Goal: Task Accomplishment & Management: Use online tool/utility

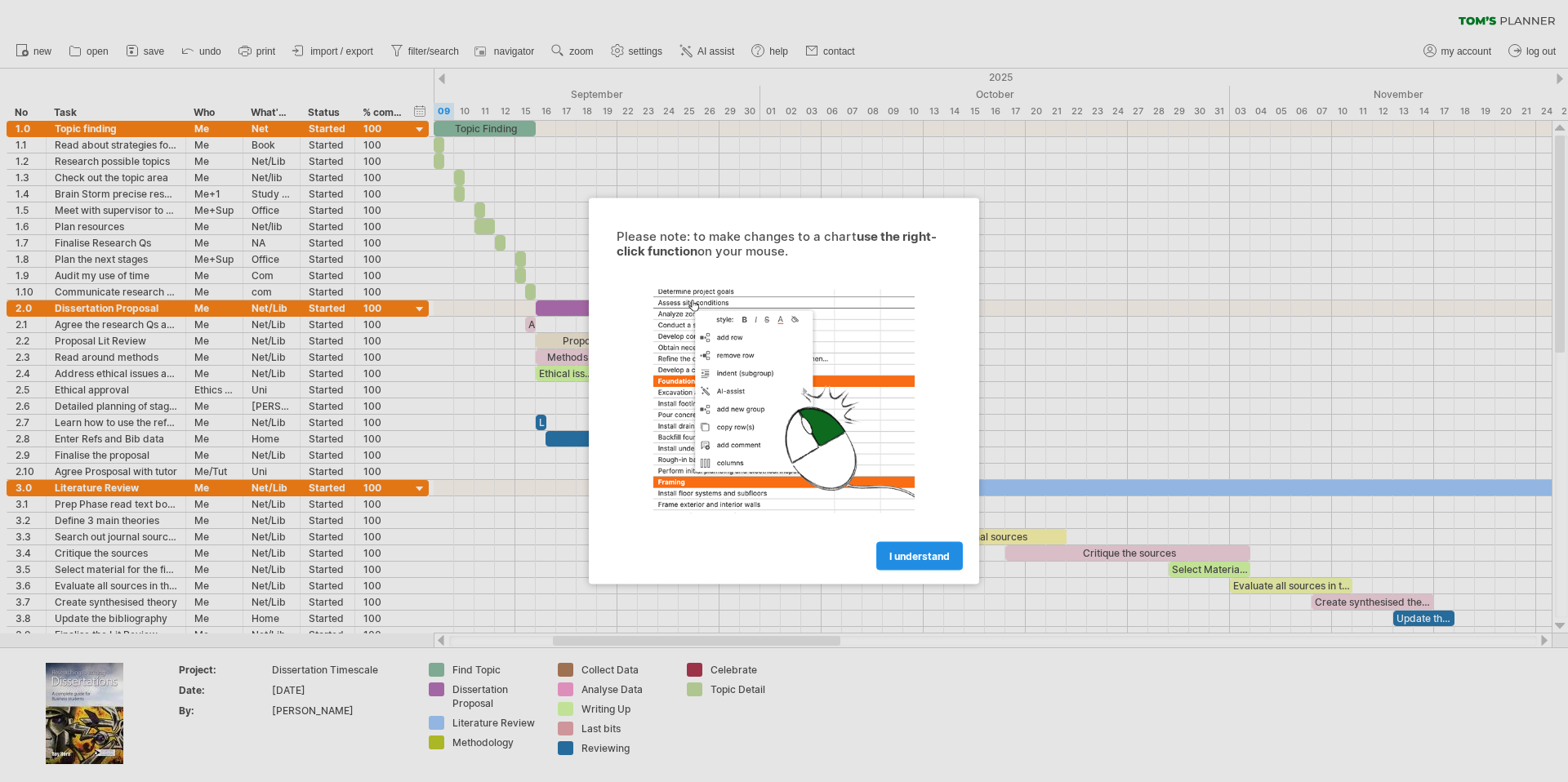
click at [918, 563] on link "I understand" at bounding box center [920, 556] width 86 height 28
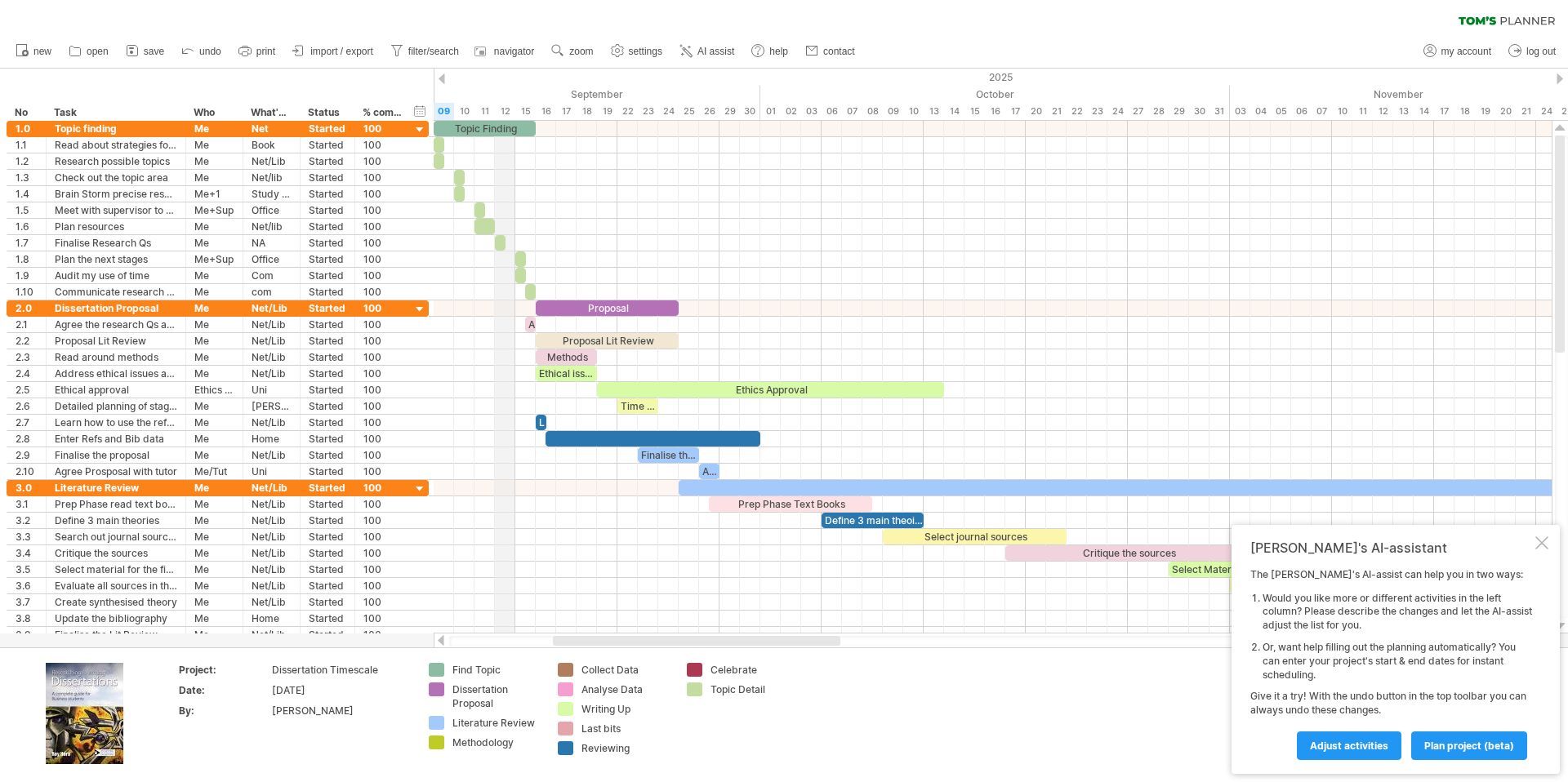
click at [497, 84] on div "2025" at bounding box center [484, 77] width 3247 height 18
click at [635, 80] on div "2025" at bounding box center [484, 77] width 3247 height 18
click at [600, 89] on div "September" at bounding box center [535, 95] width 449 height 18
click at [418, 111] on div "hide start/end/duration show start/end/duration" at bounding box center [420, 110] width 16 height 18
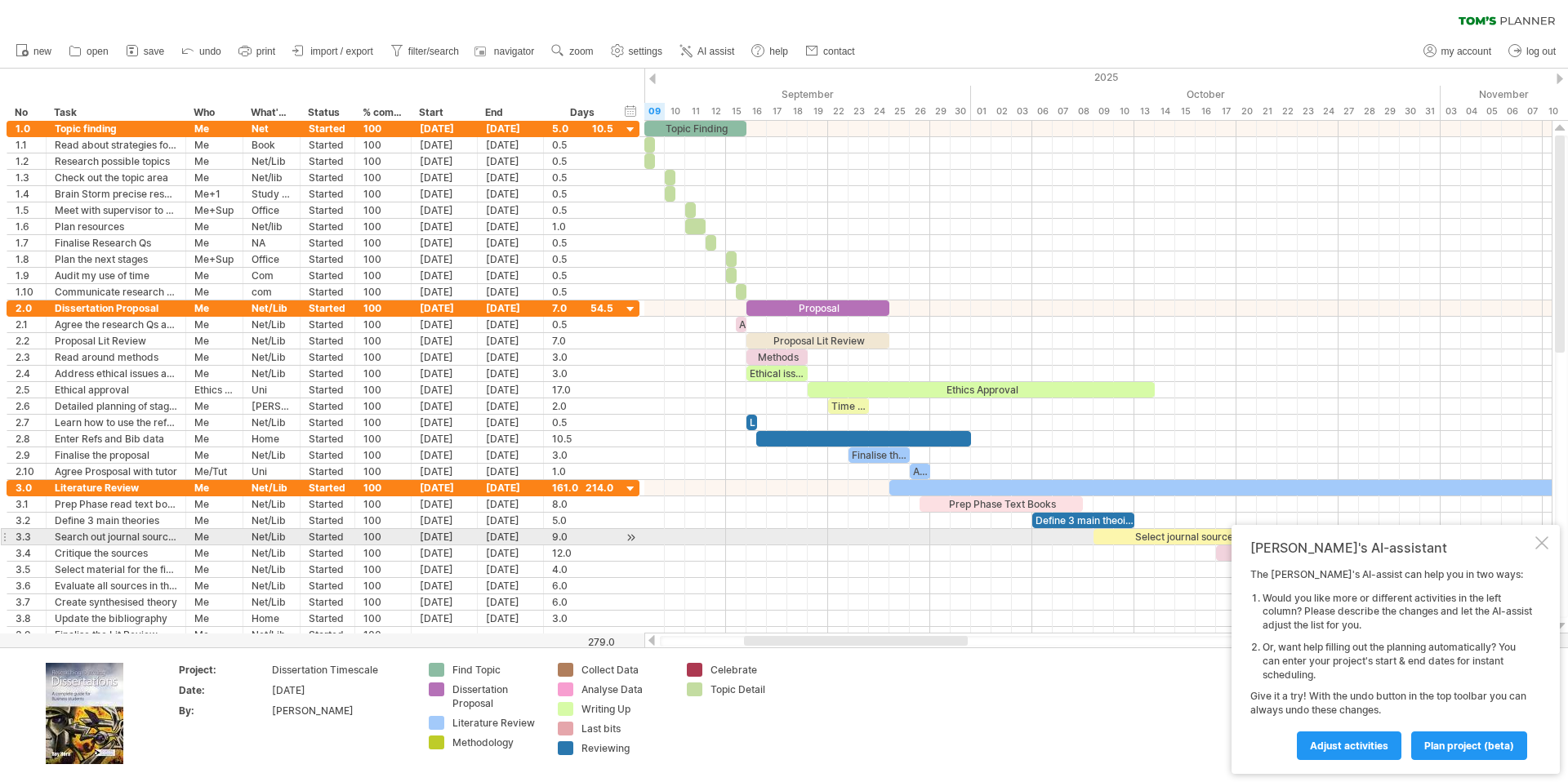
click at [1546, 543] on div at bounding box center [1542, 543] width 13 height 13
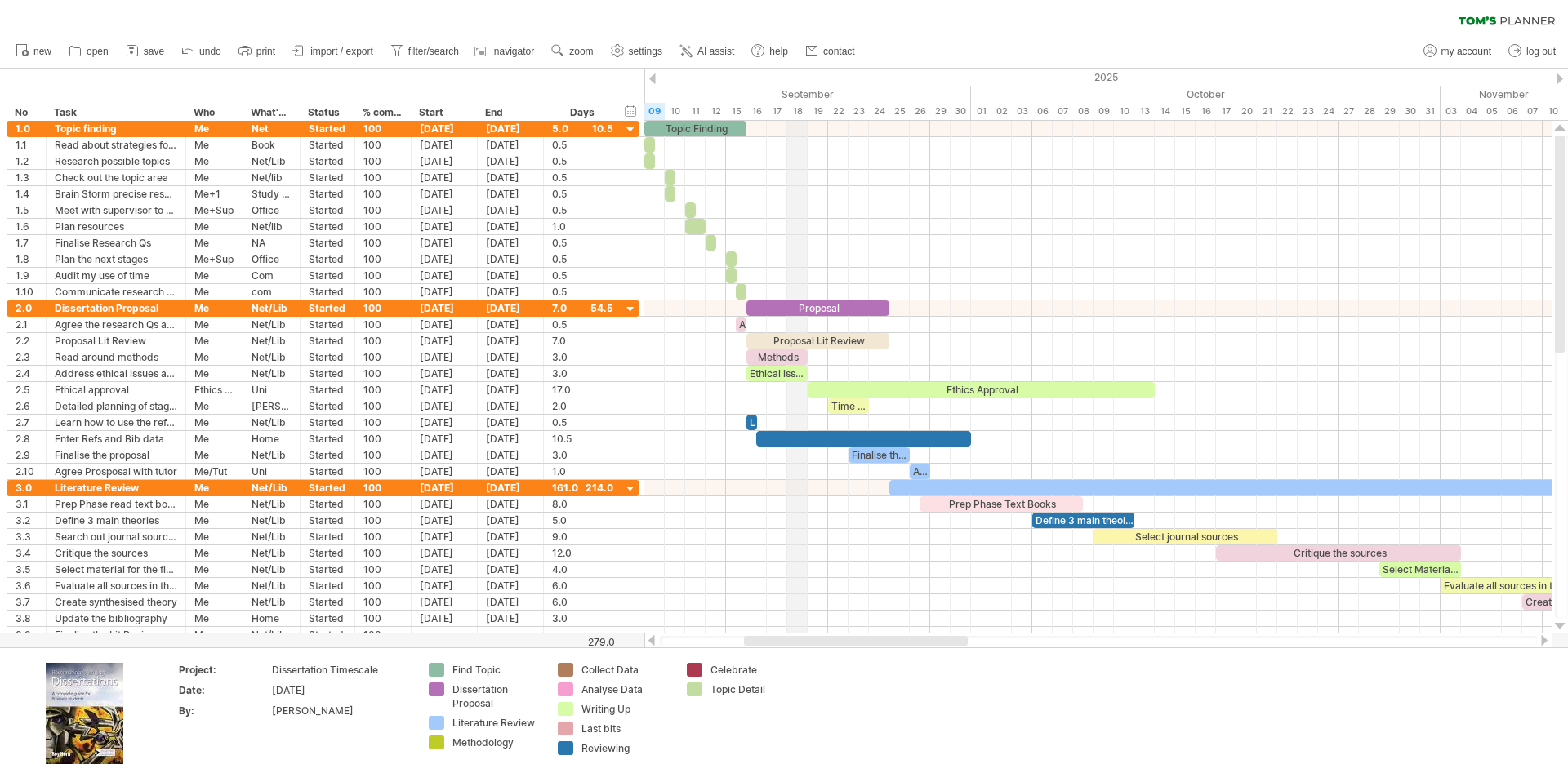
click at [798, 90] on div "September" at bounding box center [746, 95] width 449 height 18
click at [798, 89] on div "September" at bounding box center [746, 95] width 449 height 18
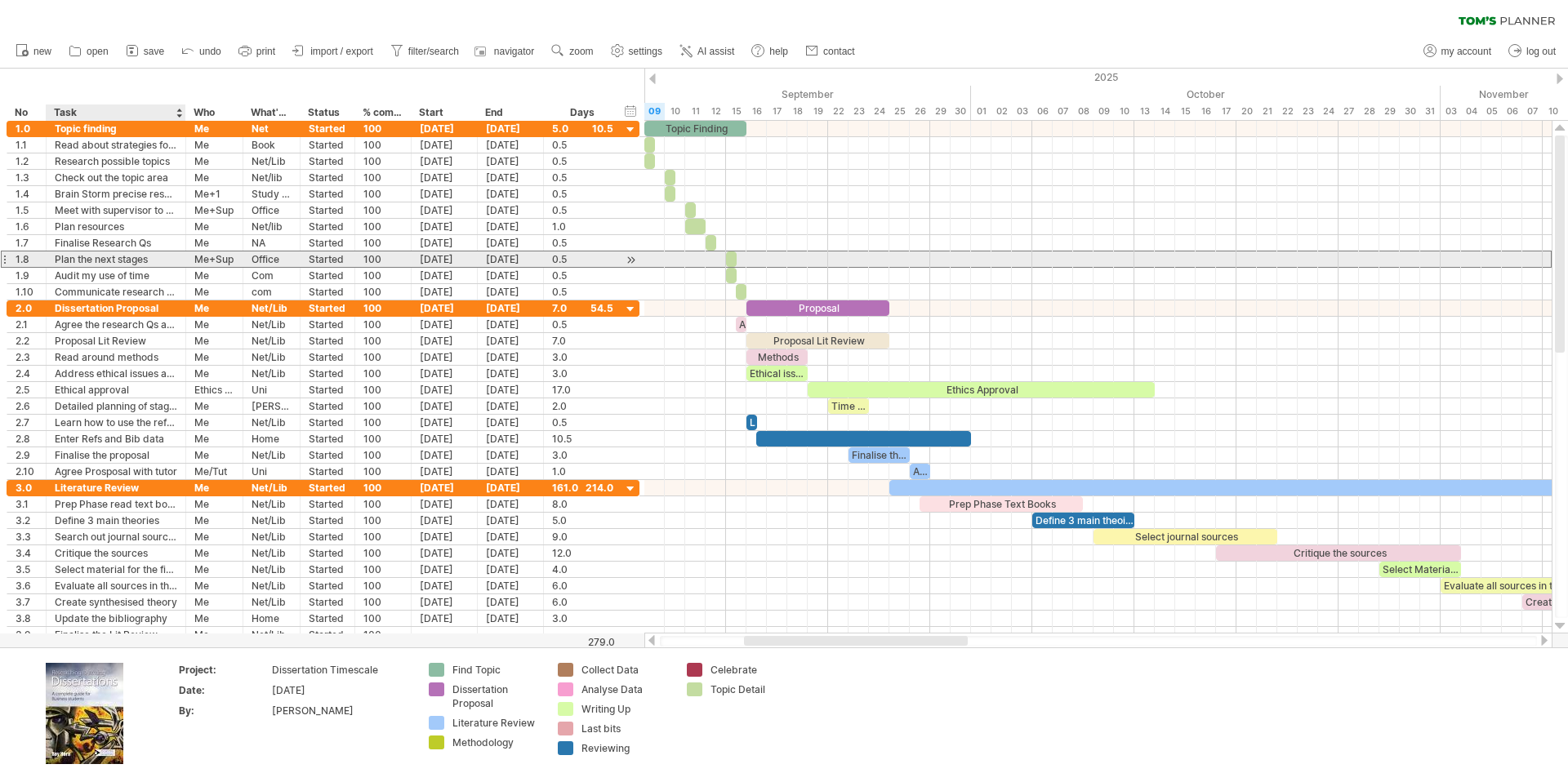
click at [94, 258] on div "Plan the next stages" at bounding box center [115, 259] width 122 height 16
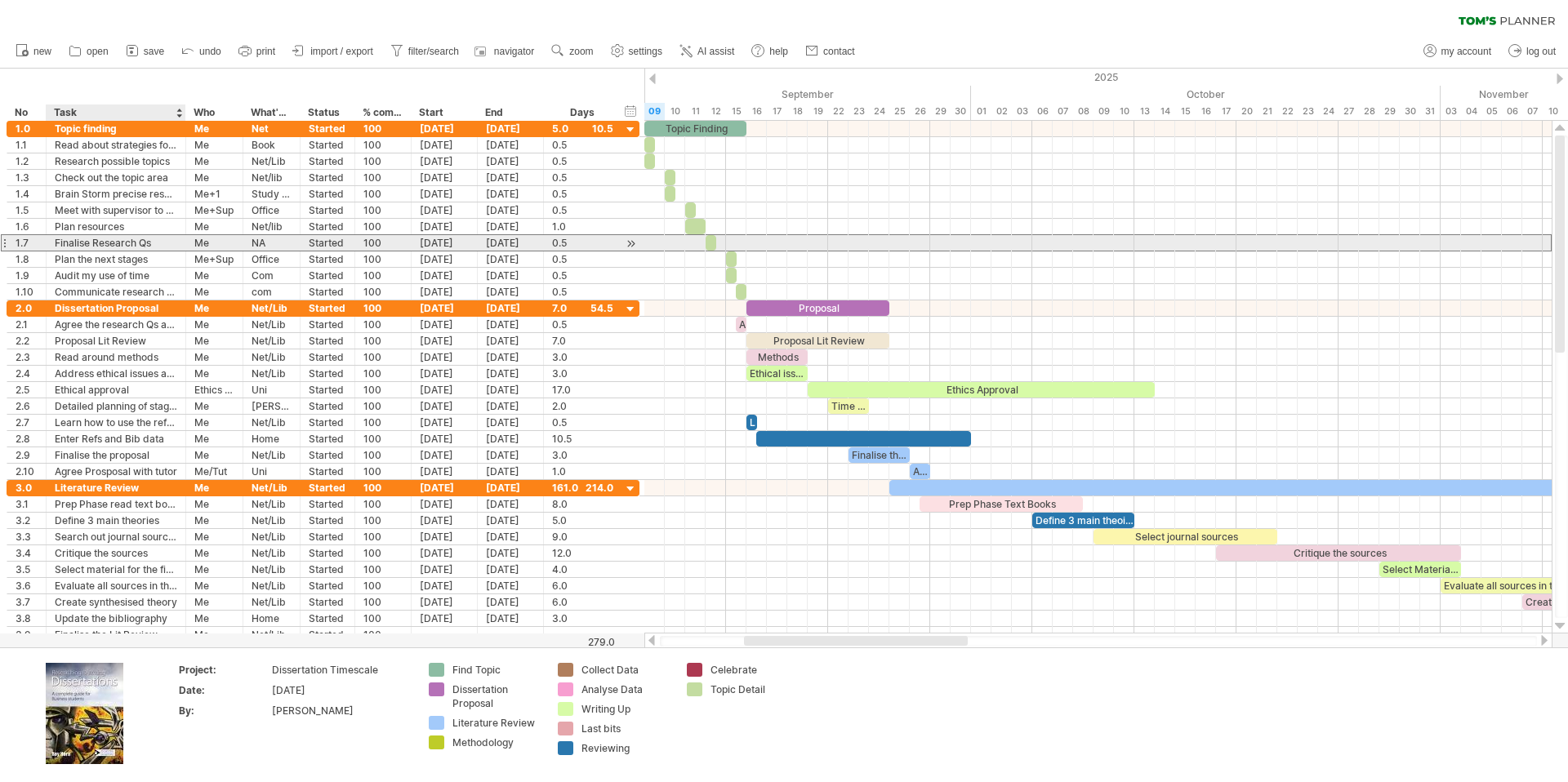
click at [100, 238] on div "Finalise Research Qs" at bounding box center [115, 243] width 122 height 16
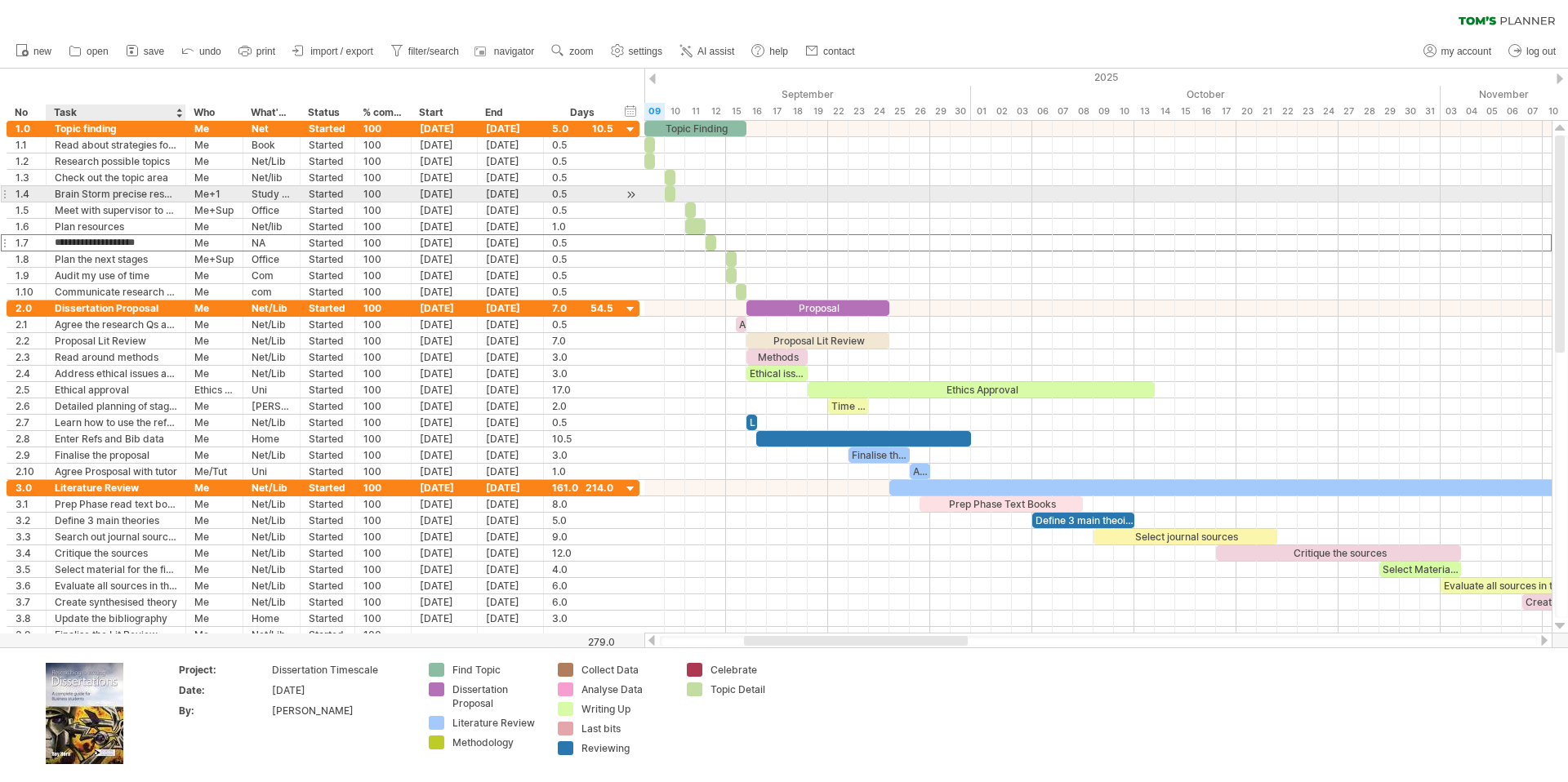
click at [116, 187] on div "Brain Storm precise research Qs" at bounding box center [115, 194] width 122 height 16
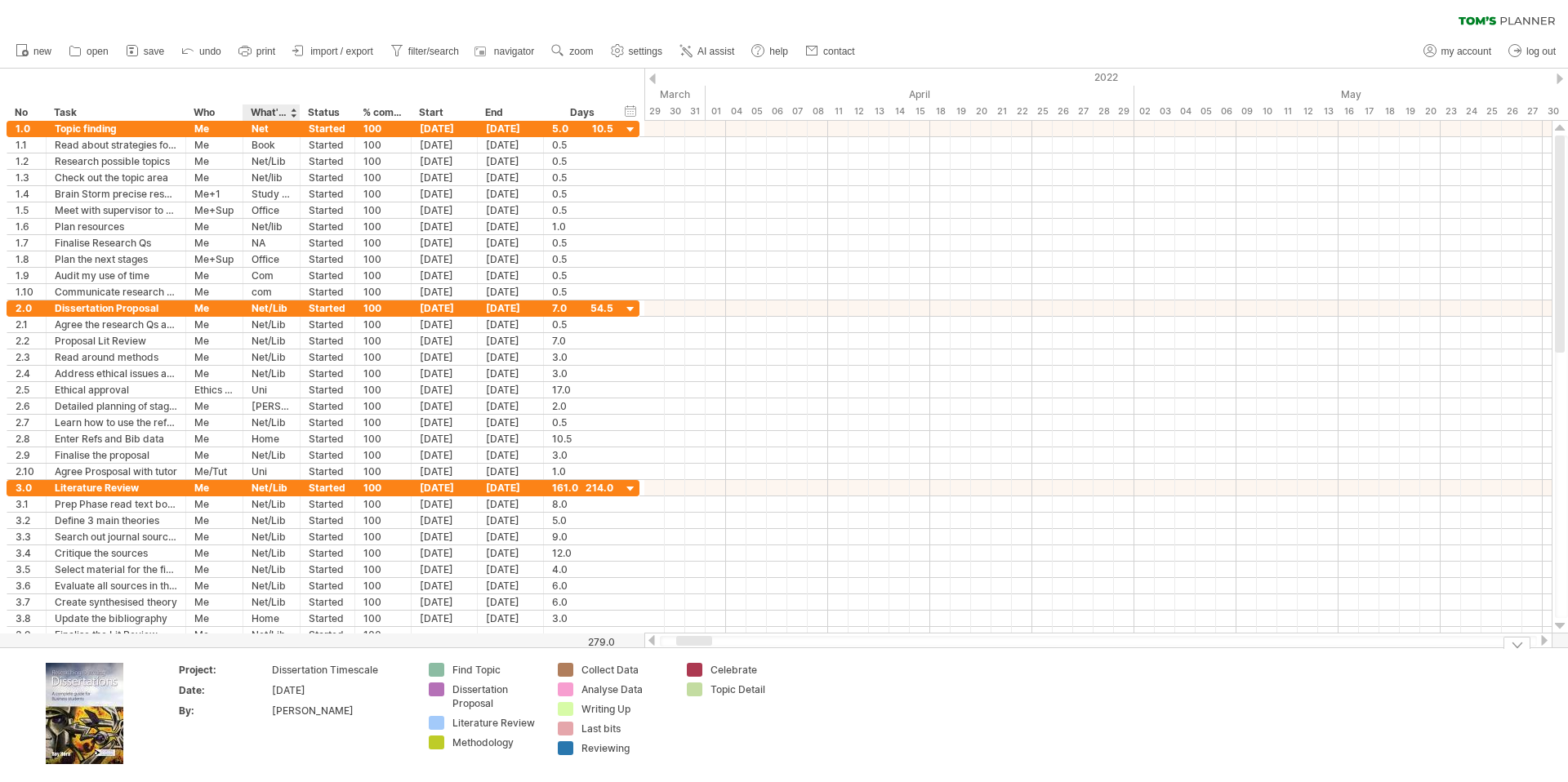
click at [285, 680] on td "Dissertation Timescale" at bounding box center [341, 672] width 139 height 18
click at [290, 686] on div "[DATE]" at bounding box center [341, 690] width 137 height 14
click at [914, 699] on td at bounding box center [873, 715] width 129 height 104
click at [653, 76] on div at bounding box center [653, 79] width 7 height 11
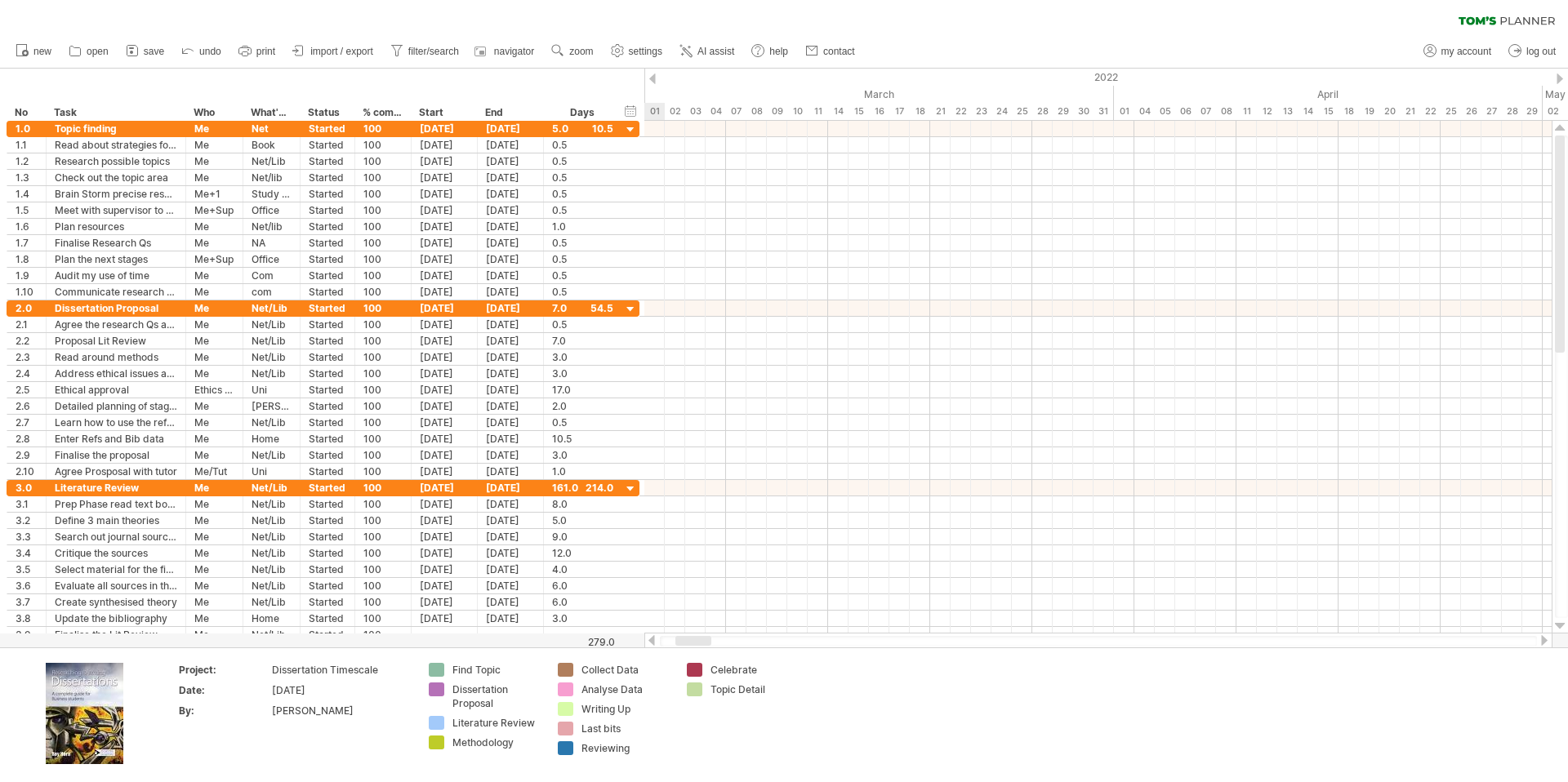
click at [653, 76] on div at bounding box center [653, 79] width 7 height 11
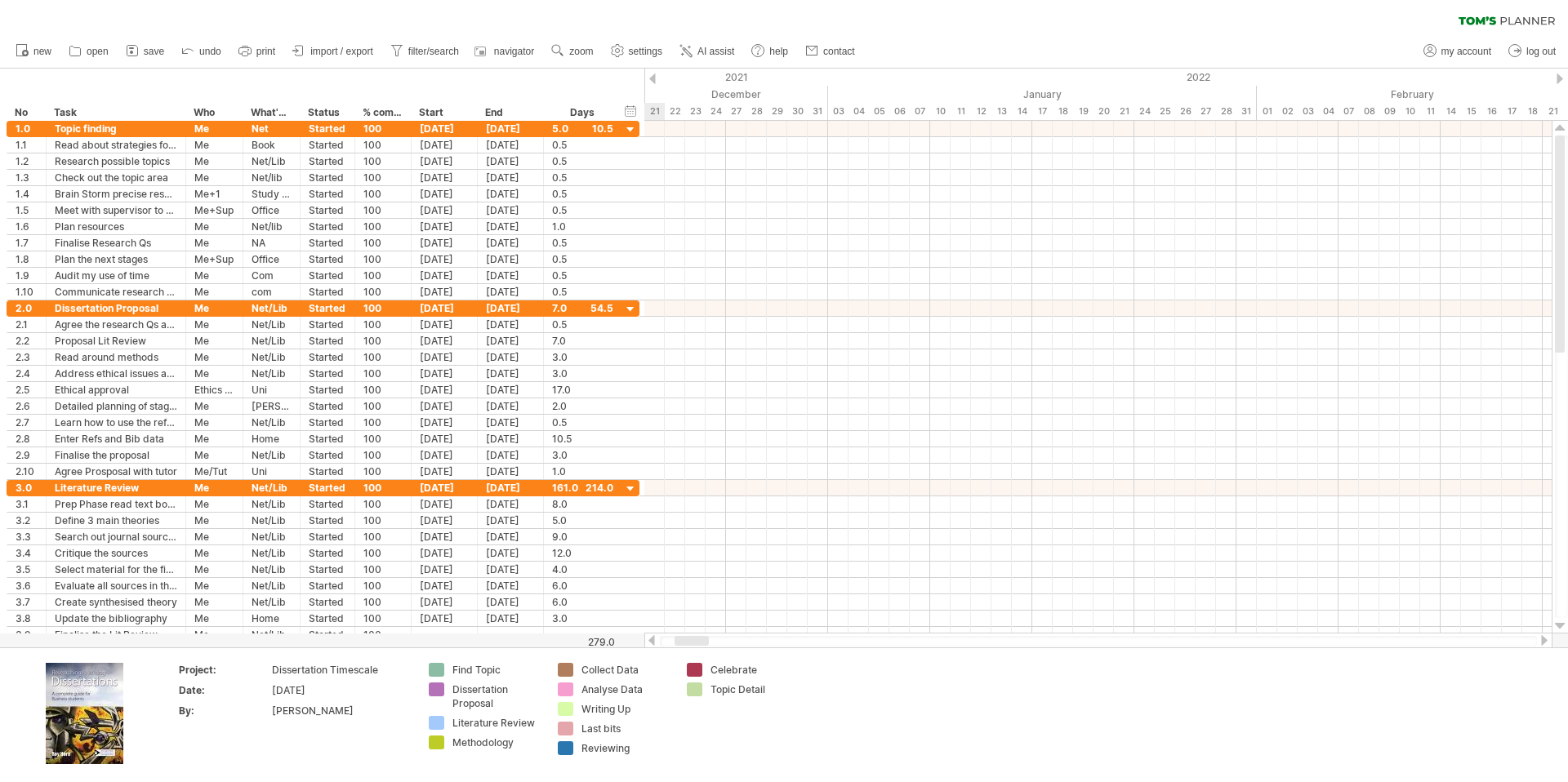
click at [653, 76] on div at bounding box center [653, 79] width 7 height 11
click at [652, 76] on div at bounding box center [653, 79] width 7 height 11
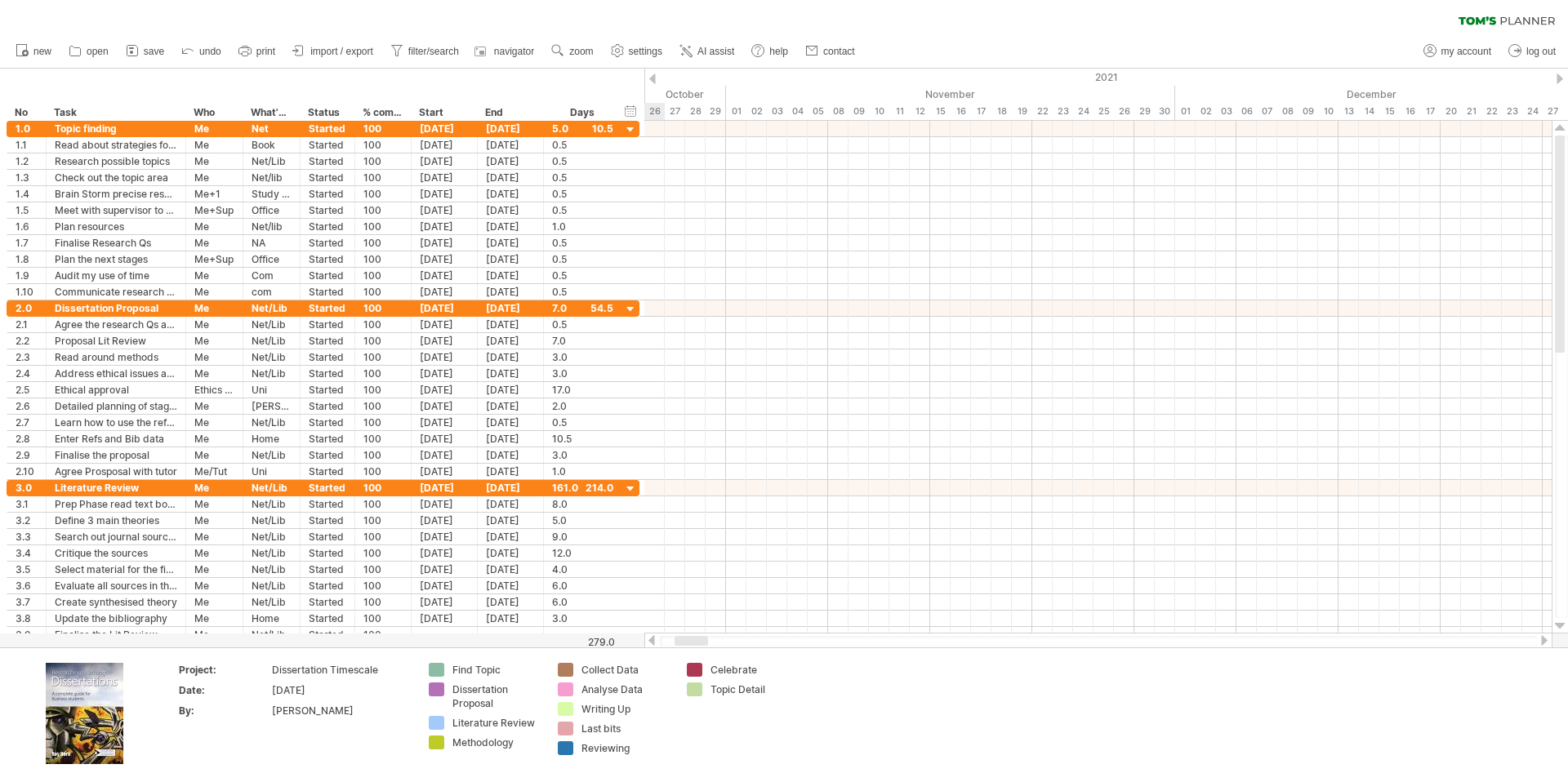
click at [652, 76] on div at bounding box center [653, 79] width 7 height 11
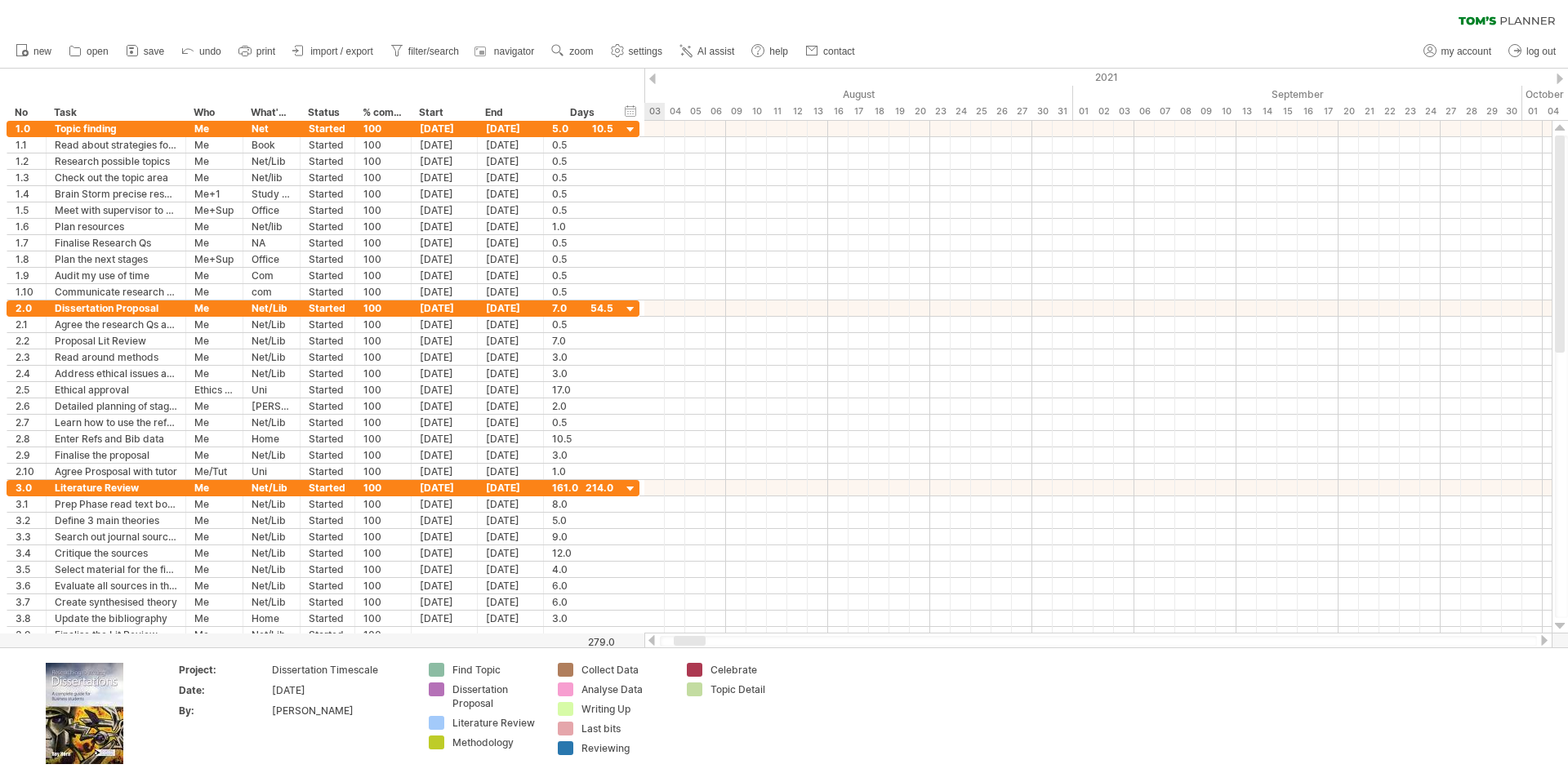
click at [652, 76] on div at bounding box center [653, 79] width 7 height 11
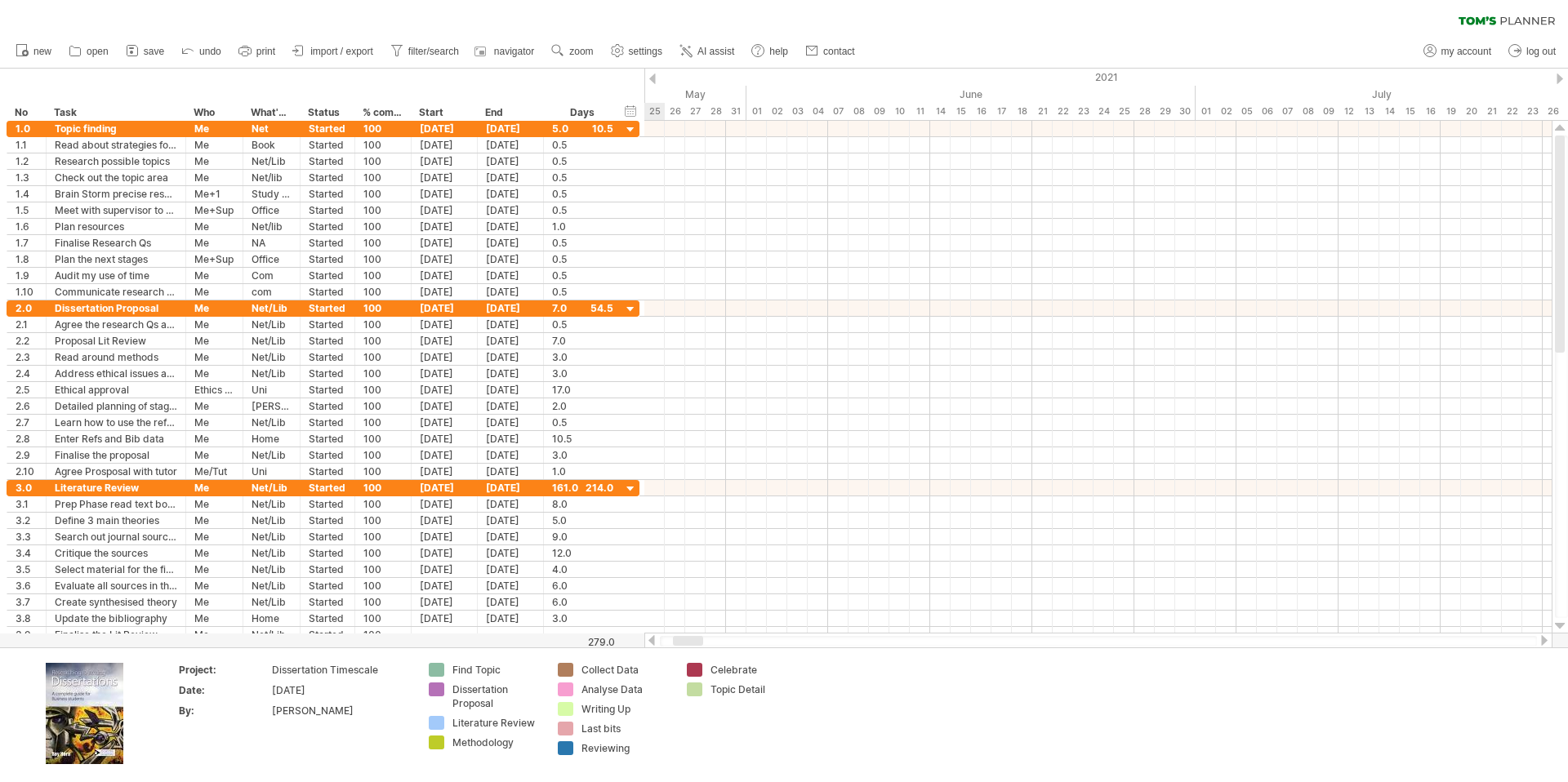
click at [652, 76] on div at bounding box center [653, 79] width 7 height 11
drag, startPoint x: 680, startPoint y: 635, endPoint x: 638, endPoint y: 635, distance: 42.0
click at [638, 635] on div "Trying to reach plan.tomsplanner.com Connected again... 0% clear filter new *" at bounding box center [784, 391] width 1568 height 782
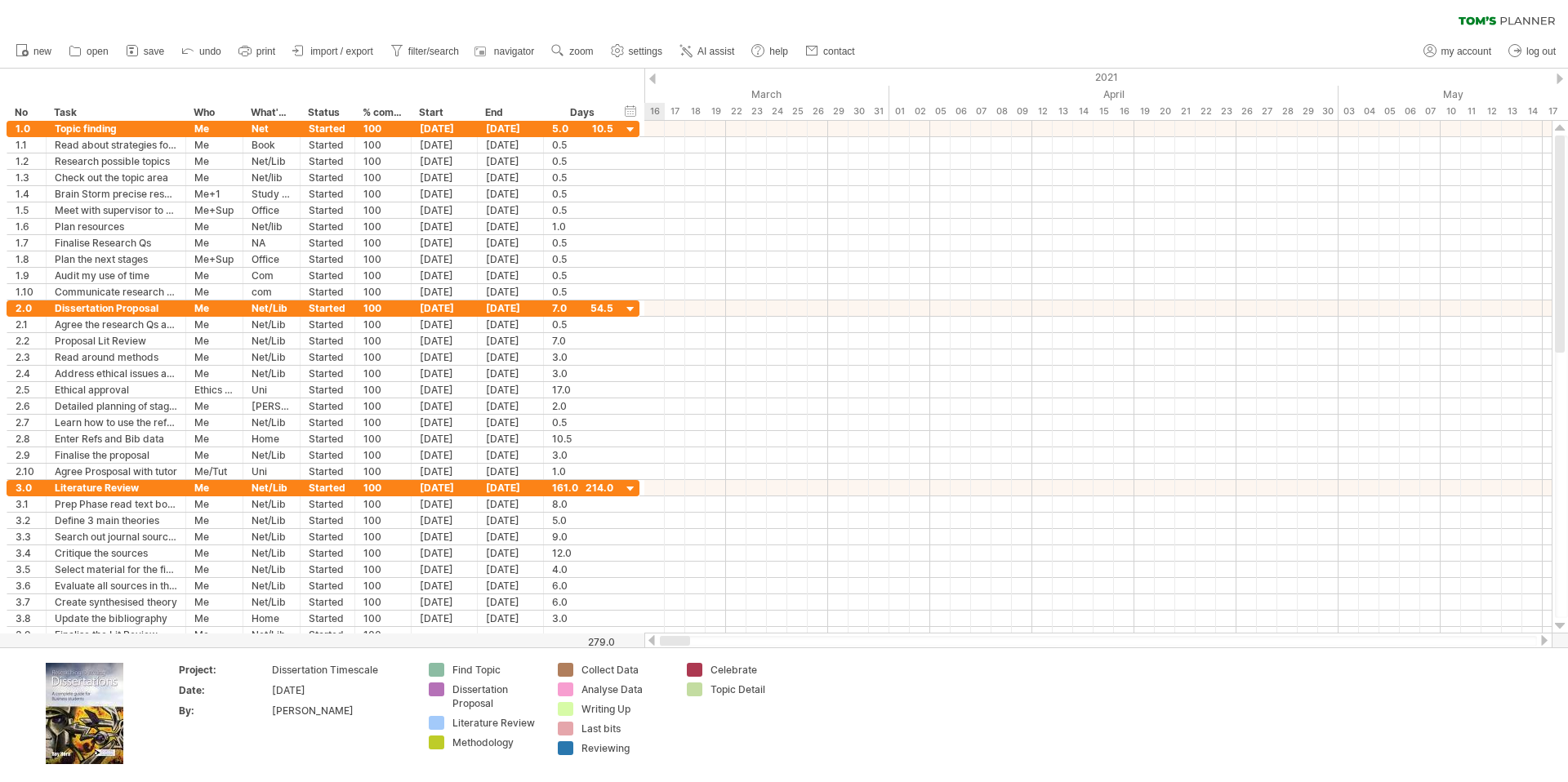
drag, startPoint x: 688, startPoint y: 640, endPoint x: 650, endPoint y: 640, distance: 38.0
click at [650, 640] on div at bounding box center [1099, 641] width 909 height 17
click at [1424, 49] on circle at bounding box center [1430, 51] width 13 height 13
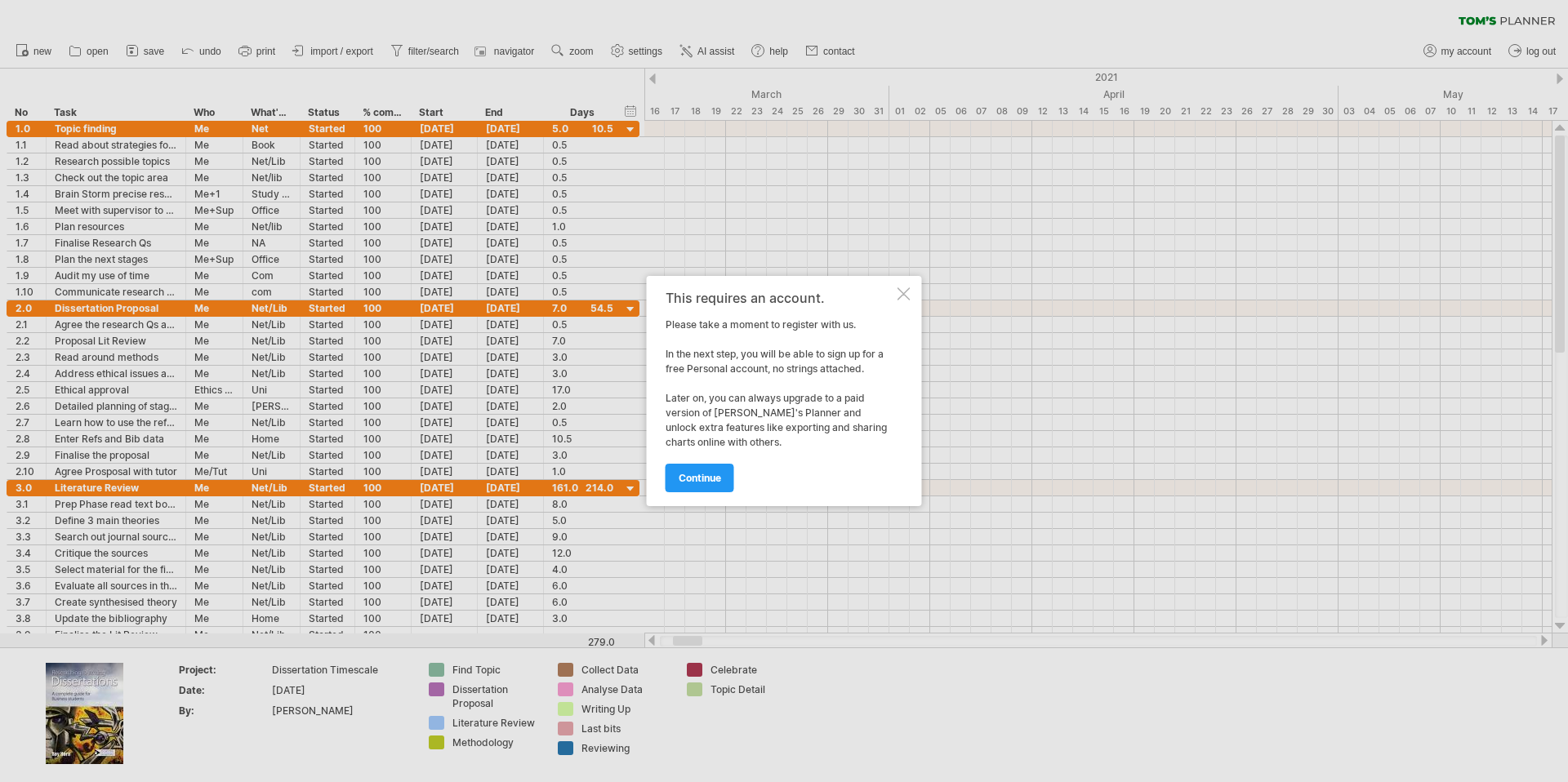
click at [1325, 49] on div at bounding box center [784, 391] width 1568 height 782
